Goal: Task Accomplishment & Management: Use online tool/utility

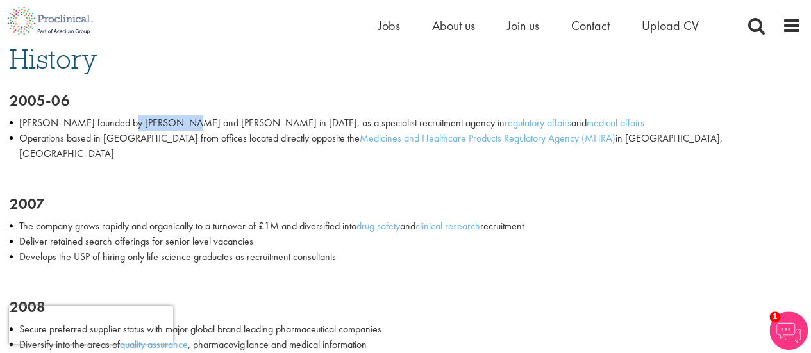
drag, startPoint x: 111, startPoint y: 124, endPoint x: 162, endPoint y: 127, distance: 51.4
click at [162, 127] on li "Proclinical founded by Daniel Smart and Richard Thomas in October, 2005, as a s…" at bounding box center [406, 122] width 792 height 15
copy li "Daniel Smart"
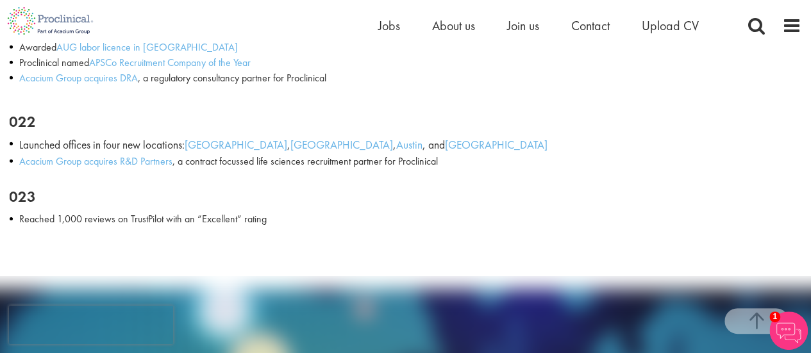
scroll to position [1966, 0]
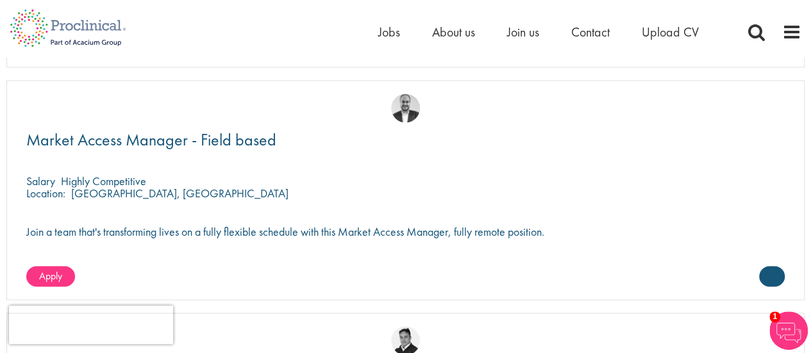
scroll to position [3399, 0]
click at [396, 33] on span "Jobs" at bounding box center [389, 32] width 22 height 17
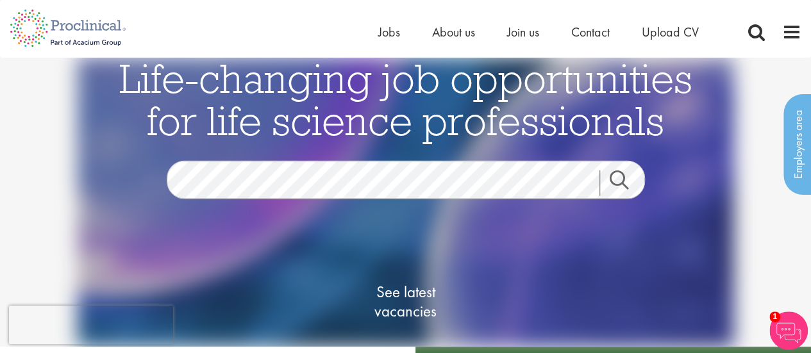
click at [631, 184] on link "Search" at bounding box center [627, 184] width 55 height 26
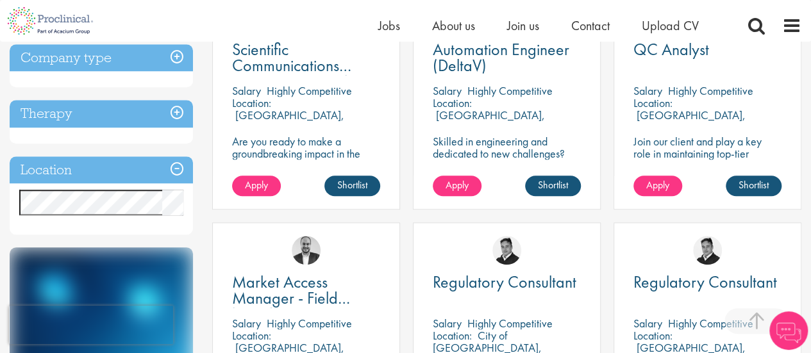
scroll to position [531, 0]
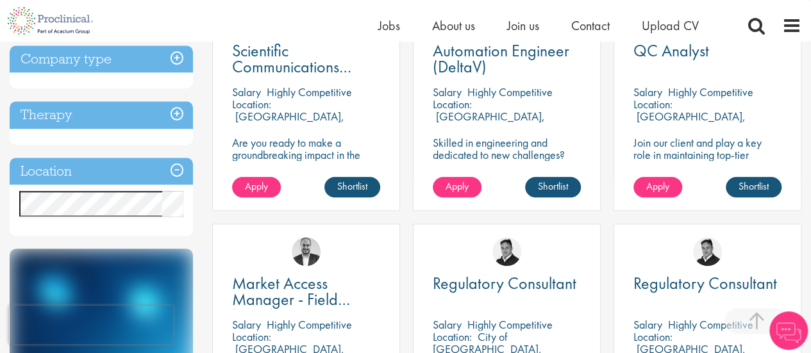
click at [96, 168] on h3 "Location" at bounding box center [101, 172] width 183 height 28
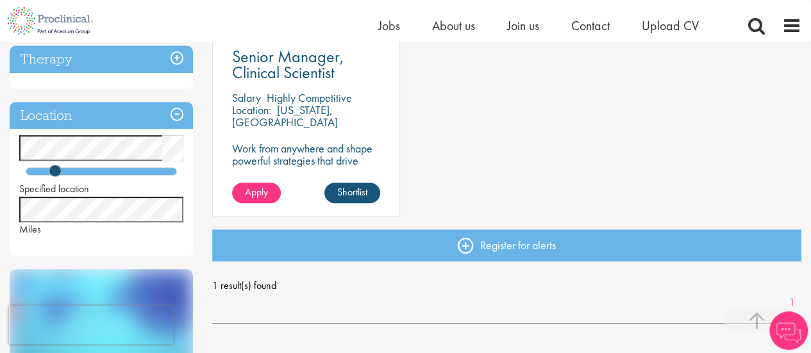
scroll to position [354, 0]
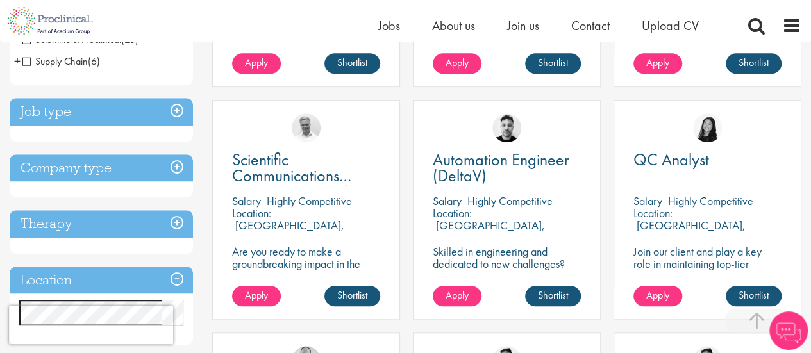
scroll to position [628, 0]
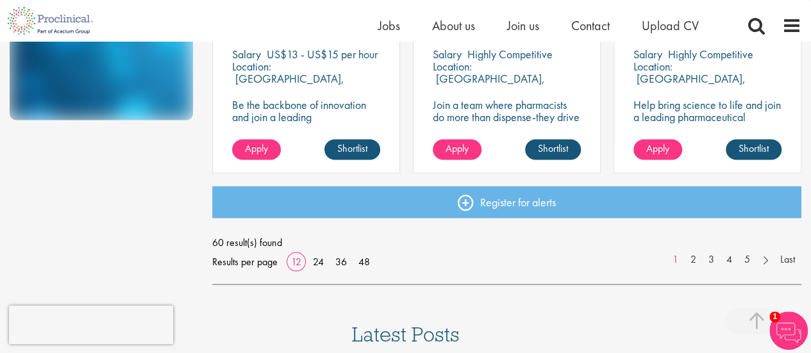
scroll to position [1044, 0]
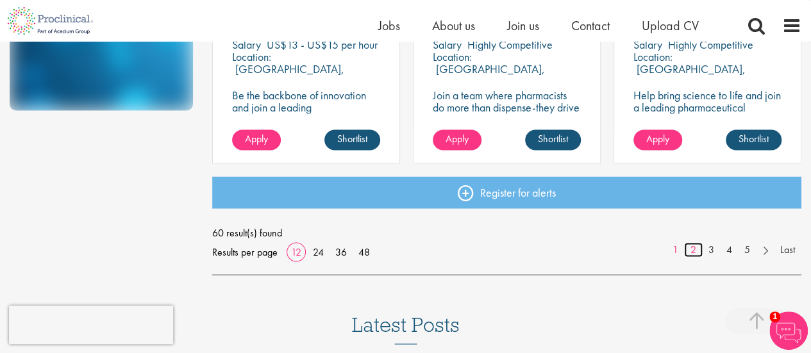
click at [686, 252] on link "2" at bounding box center [693, 249] width 19 height 15
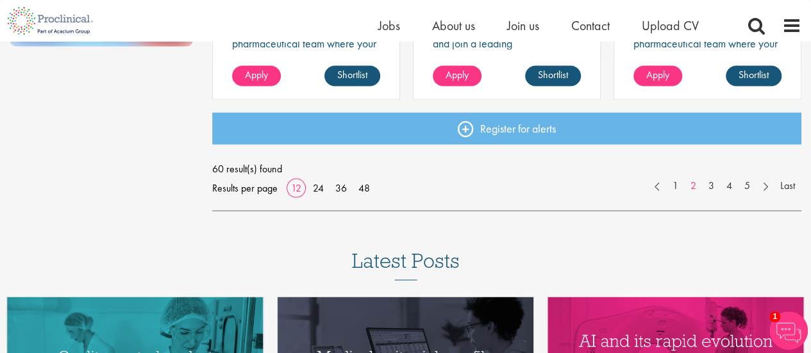
scroll to position [1109, 0]
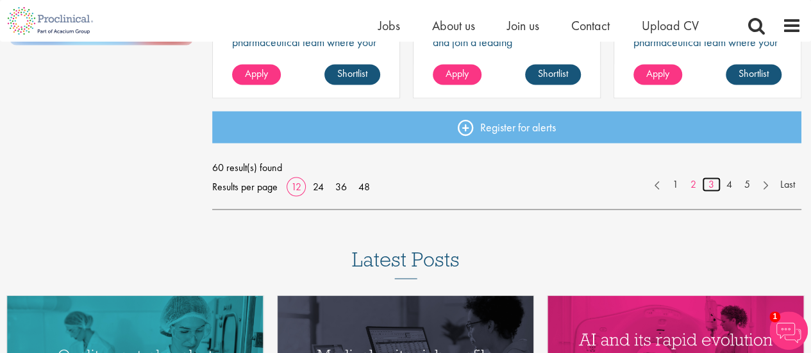
click at [708, 182] on link "3" at bounding box center [711, 184] width 19 height 15
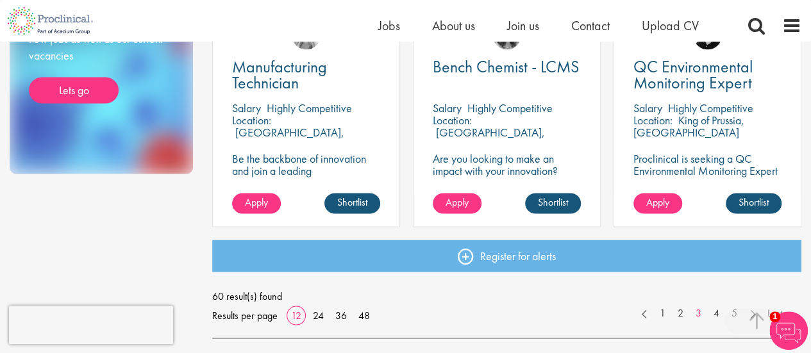
scroll to position [983, 0]
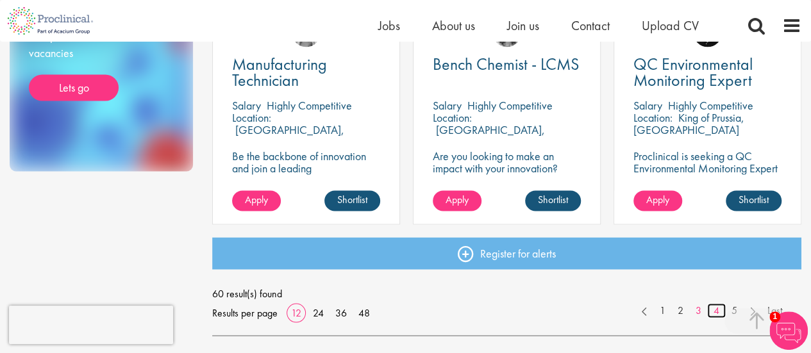
click at [713, 310] on link "4" at bounding box center [716, 310] width 19 height 15
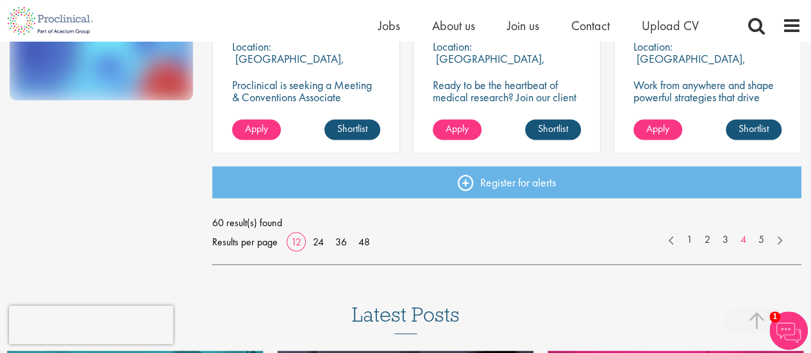
scroll to position [1066, 0]
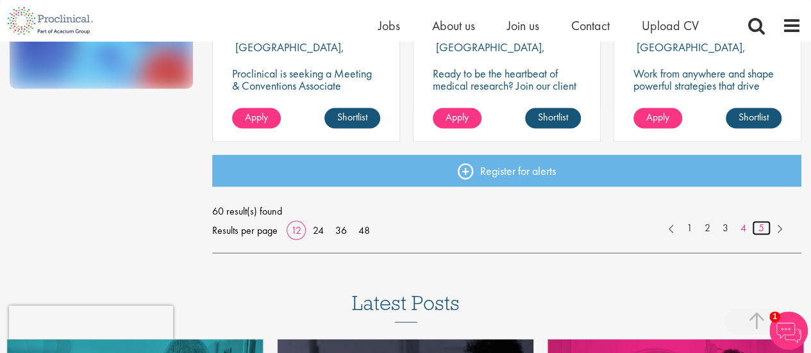
click at [766, 231] on link "5" at bounding box center [761, 228] width 19 height 15
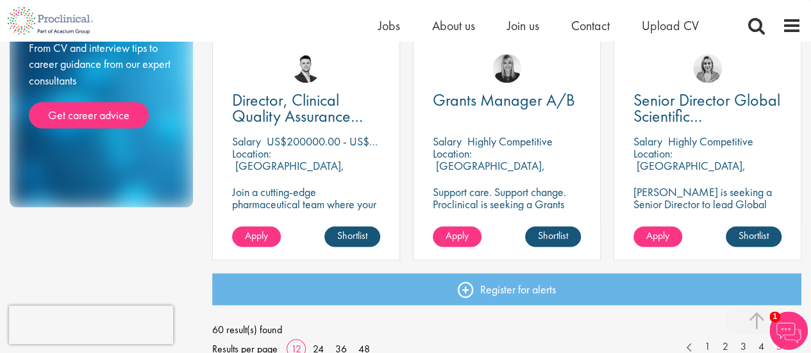
scroll to position [949, 0]
